Goal: Information Seeking & Learning: Learn about a topic

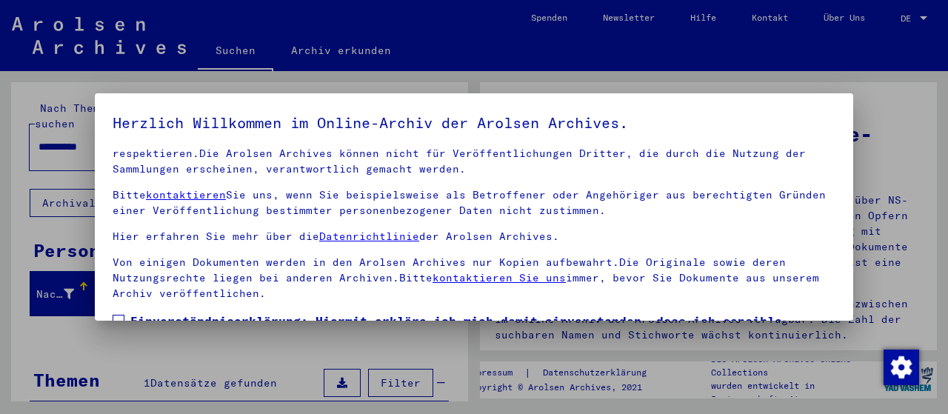
scroll to position [115, 0]
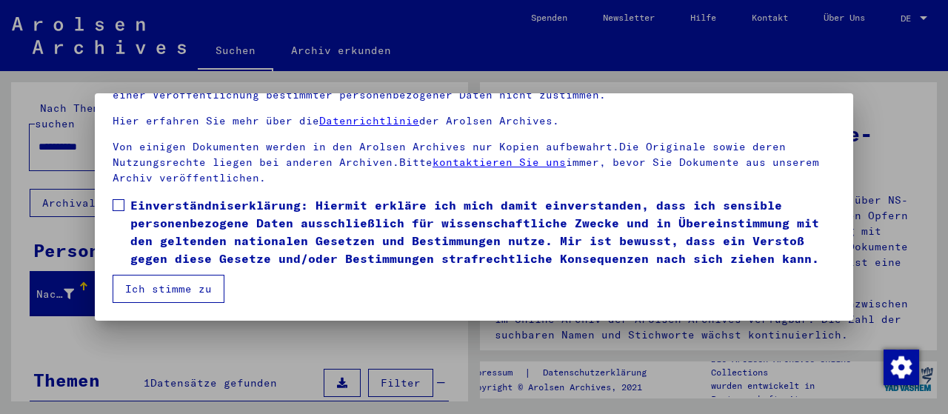
click at [166, 295] on button "Ich stimme zu" at bounding box center [169, 289] width 112 height 28
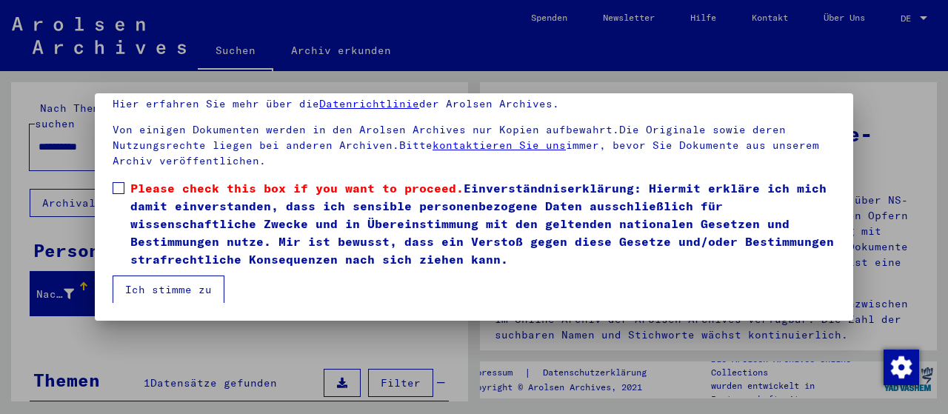
drag, startPoint x: 119, startPoint y: 187, endPoint x: 125, endPoint y: 201, distance: 15.3
click at [118, 187] on span at bounding box center [119, 188] width 12 height 12
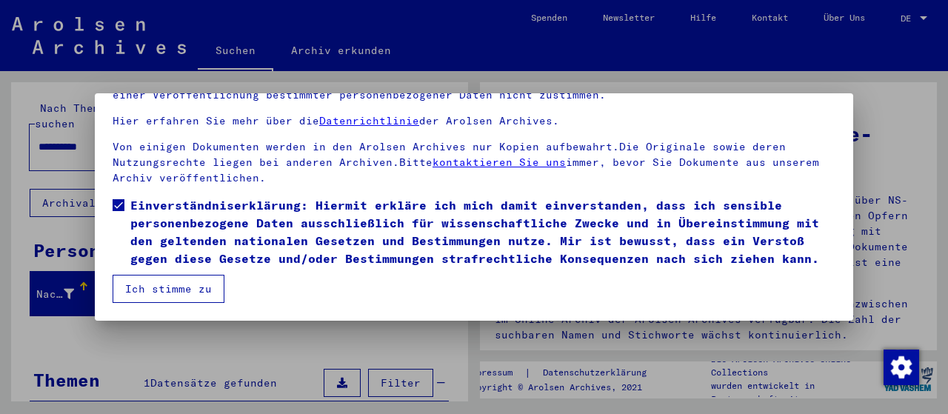
click at [184, 284] on button "Ich stimme zu" at bounding box center [169, 289] width 112 height 28
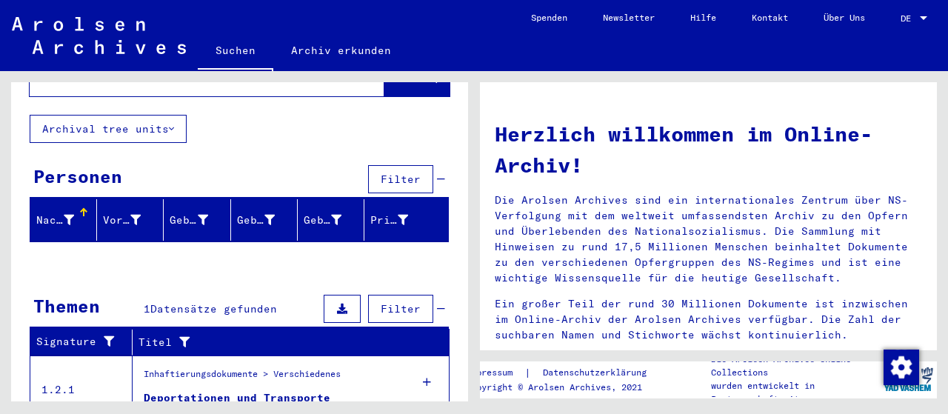
scroll to position [0, 0]
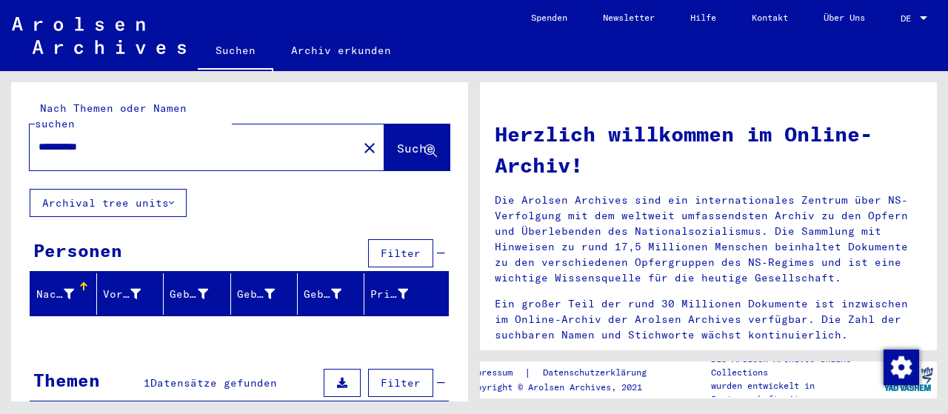
click at [64, 289] on icon at bounding box center [69, 294] width 10 height 10
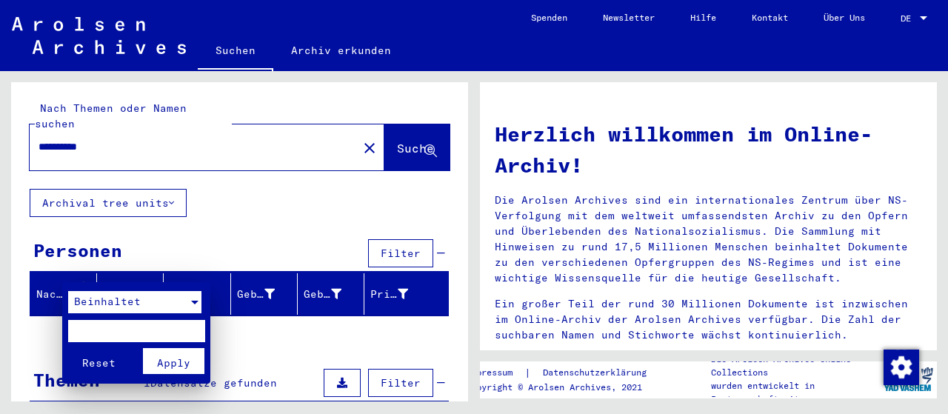
click at [195, 298] on div at bounding box center [194, 302] width 13 height 22
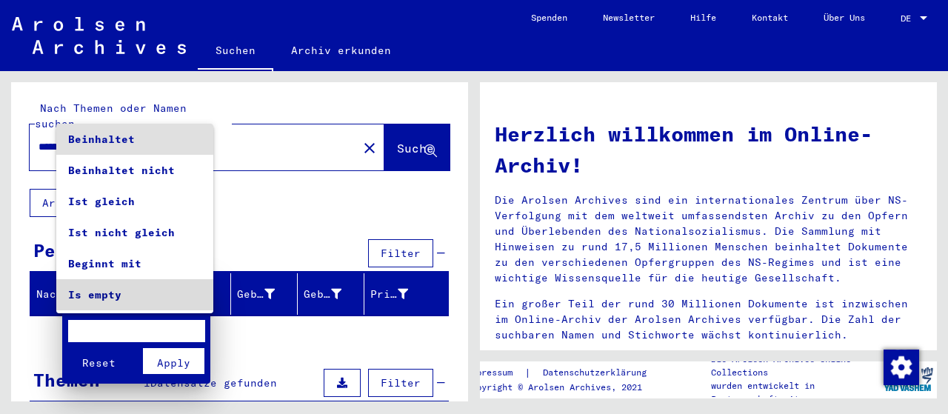
click at [195, 298] on mat-option "Is empty" at bounding box center [134, 294] width 157 height 31
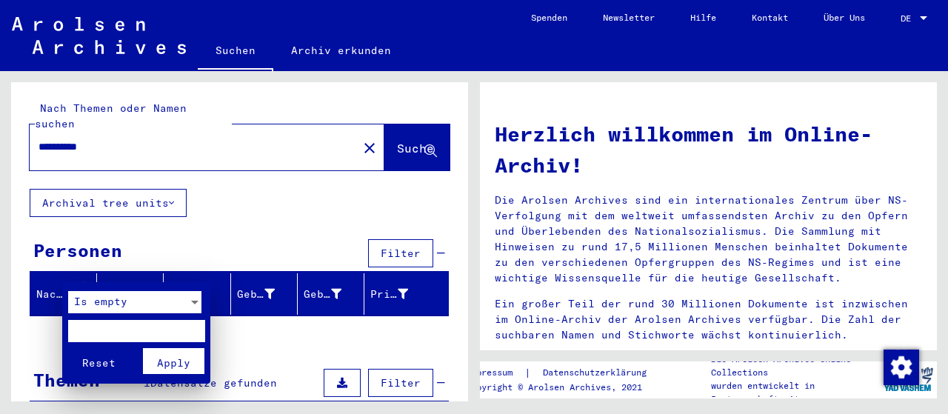
click at [160, 332] on input "text" at bounding box center [136, 331] width 137 height 22
type input "******"
click at [170, 356] on span "Apply" at bounding box center [173, 362] width 33 height 13
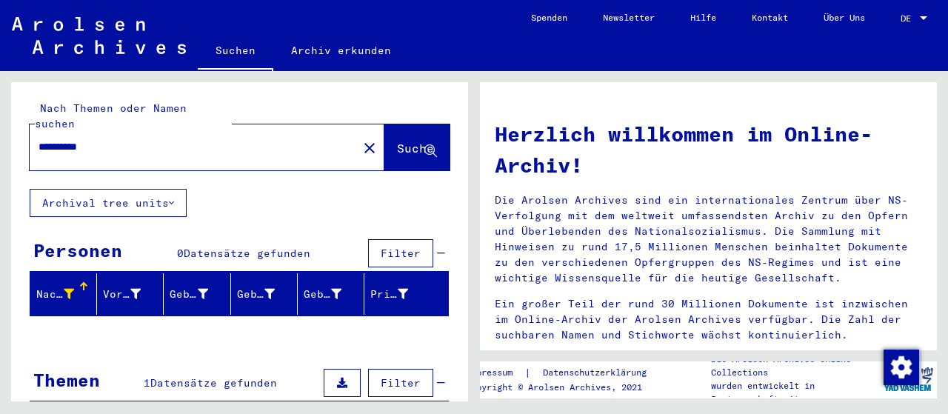
click at [404, 247] on span "Filter" at bounding box center [400, 253] width 40 height 13
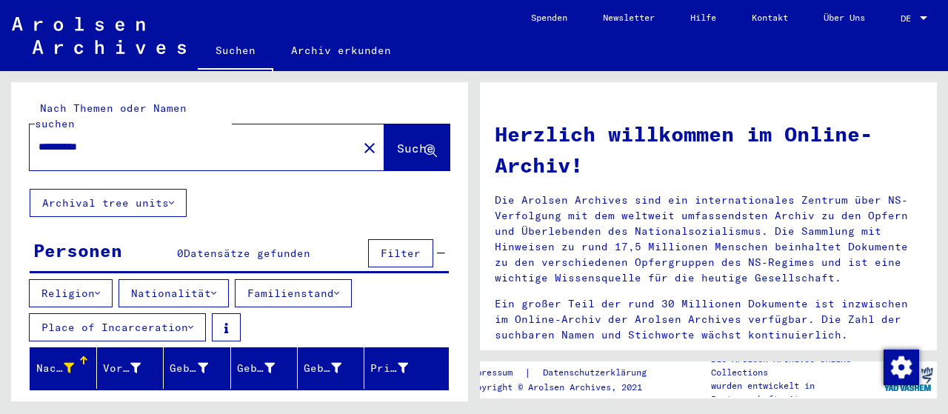
click at [216, 288] on icon at bounding box center [213, 293] width 5 height 10
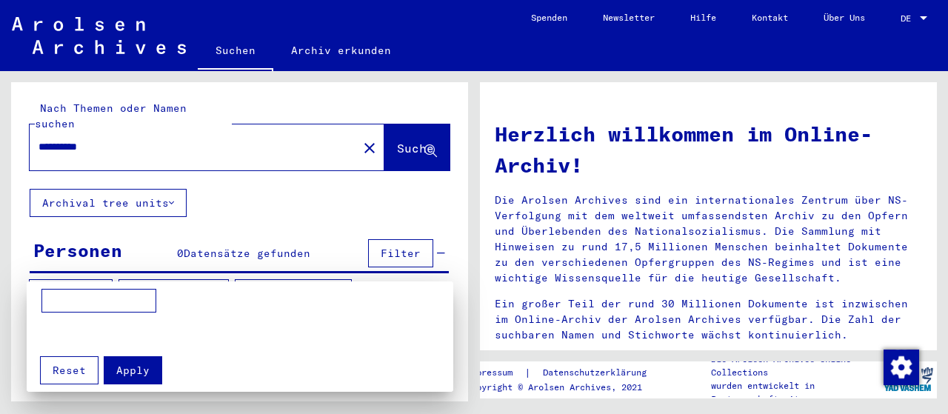
click at [101, 295] on input at bounding box center [98, 301] width 115 height 24
click at [391, 231] on div at bounding box center [474, 207] width 948 height 414
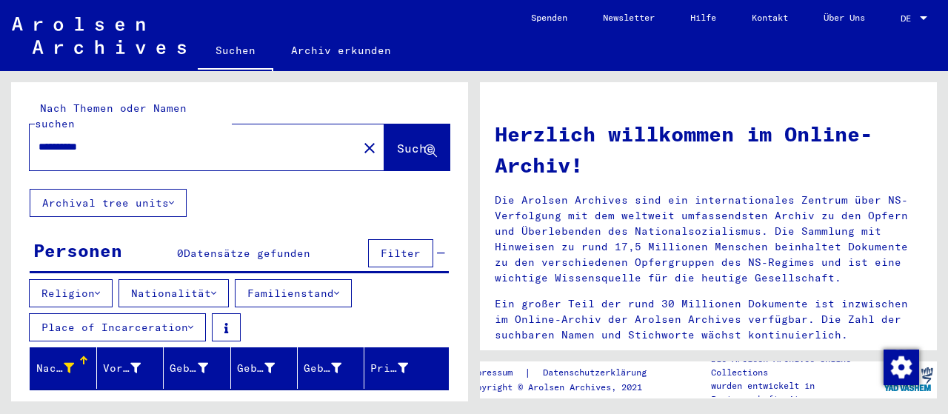
click at [316, 207] on div "**********" at bounding box center [239, 354] width 457 height 545
click at [136, 363] on icon at bounding box center [135, 368] width 10 height 10
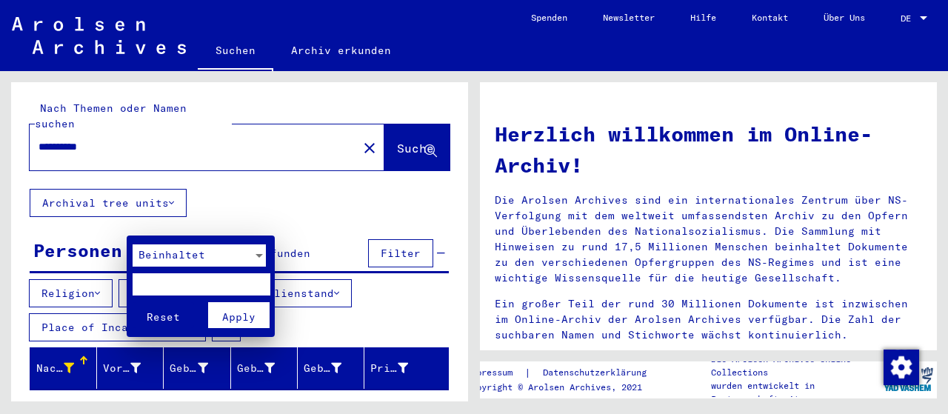
click at [78, 345] on div at bounding box center [474, 207] width 948 height 414
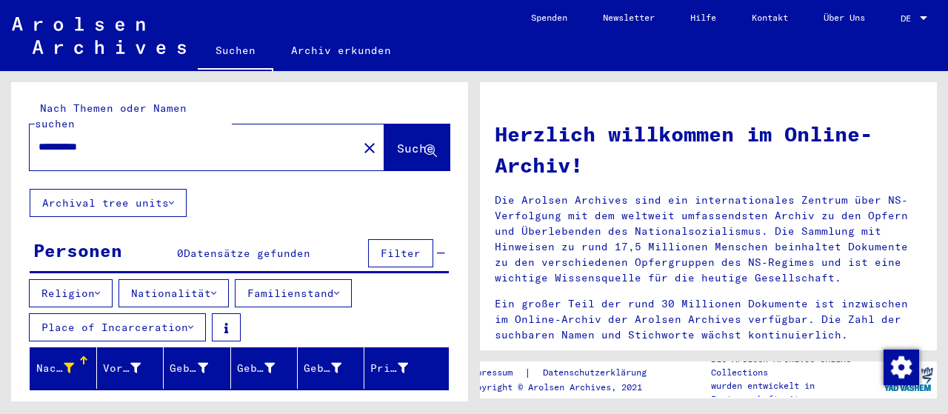
click at [70, 361] on div at bounding box center [69, 369] width 10 height 16
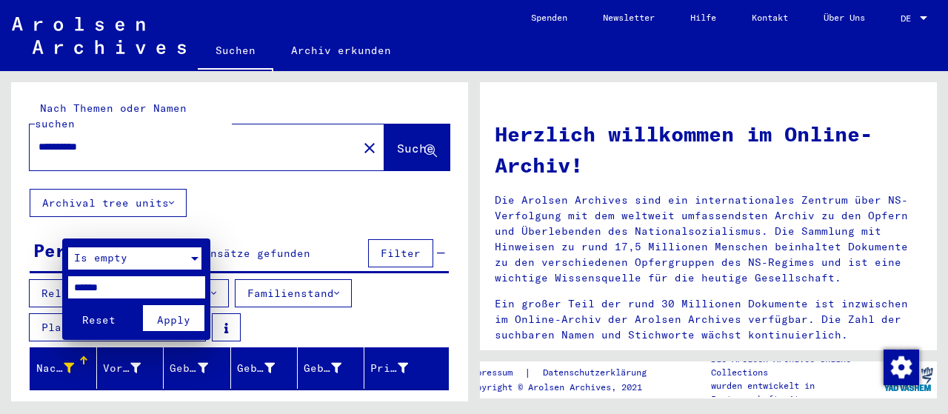
click at [195, 257] on div at bounding box center [194, 259] width 7 height 4
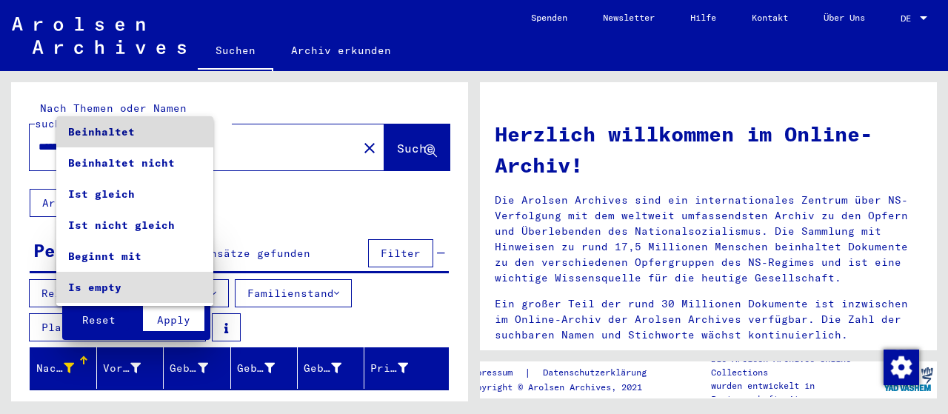
click at [152, 138] on span "Beinhaltet" at bounding box center [134, 131] width 133 height 31
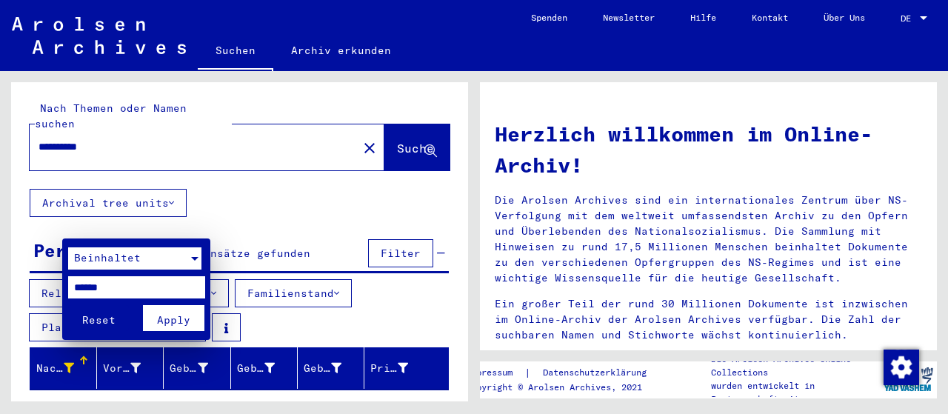
click at [169, 313] on span "Apply" at bounding box center [173, 319] width 33 height 13
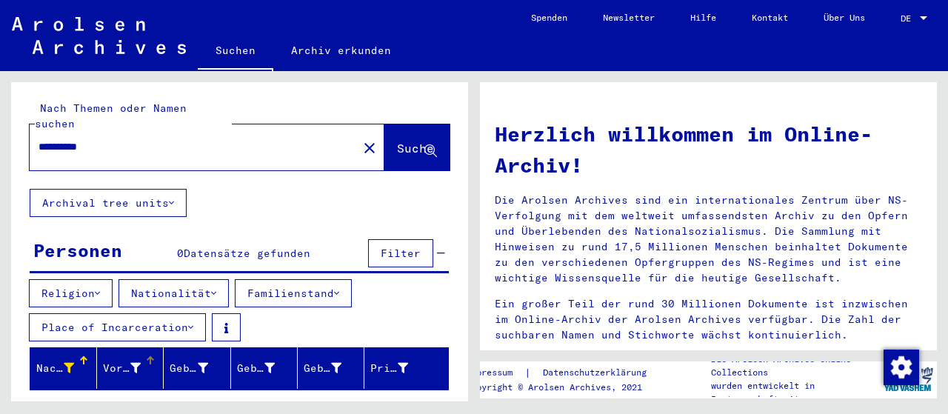
click at [115, 361] on div "Vorname" at bounding box center [122, 369] width 38 height 16
